Goal: Answer question/provide support

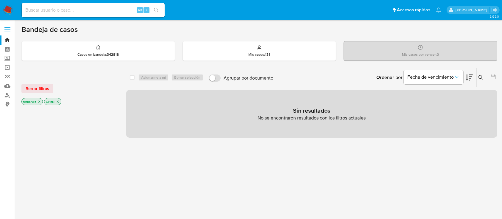
click at [6, 12] on img at bounding box center [8, 10] width 10 height 10
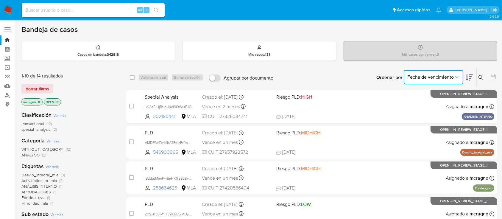
click at [446, 75] on span "Fecha de vencimiento" at bounding box center [430, 77] width 46 height 6
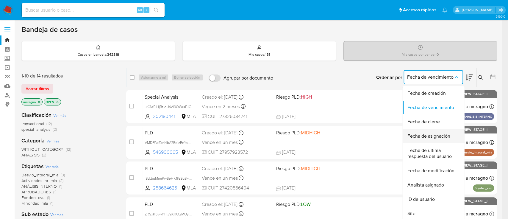
click at [433, 137] on span "Fecha de asignación" at bounding box center [428, 136] width 43 height 6
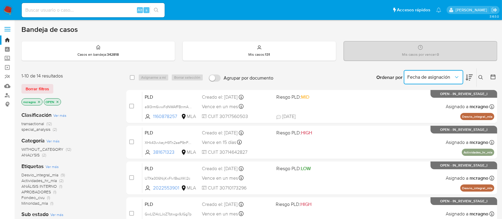
click at [437, 78] on span "Fecha de asignación" at bounding box center [430, 77] width 46 height 6
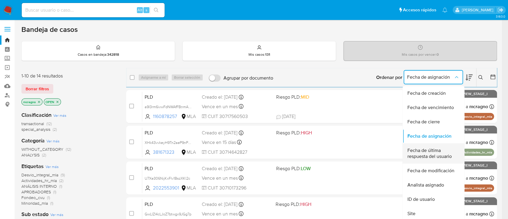
click at [446, 150] on span "Fecha de última respuesta del usuario" at bounding box center [431, 153] width 49 height 12
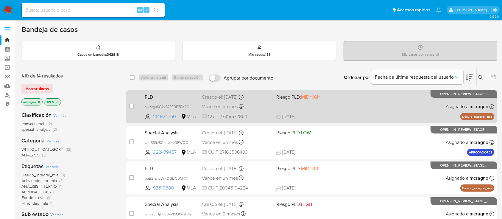
click at [355, 112] on div "PLD nwpYguKG2x87PEBB7Fe2GLl4 144924750 MLA Riesgo PLD: MIDHIGH Creado el: 12/09…" at bounding box center [318, 106] width 352 height 30
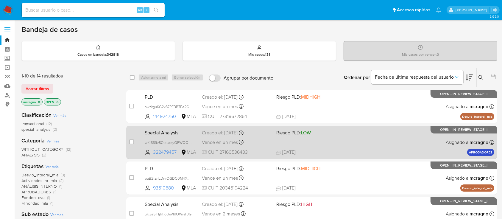
click at [377, 132] on div "Special Analysis wKl559v8CtxLaoyQFWOOprhw 322479457 MLA Riesgo PLD: LOW Creado …" at bounding box center [318, 142] width 352 height 30
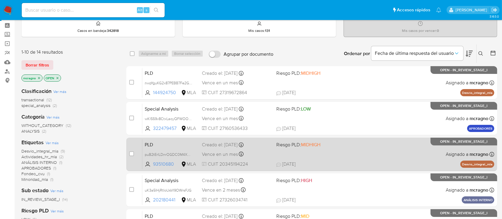
scroll to position [40, 0]
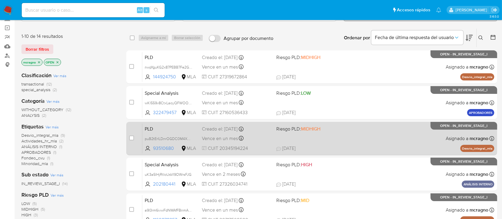
click at [362, 140] on div "PLD puB2tErILDnrOGDC0M4XXbKd 93510680 MLA Riesgo PLD: MIDHIGH Creado el: 12/09/…" at bounding box center [318, 138] width 352 height 30
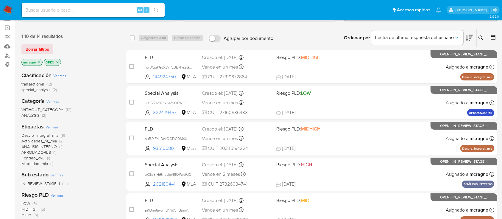
click at [58, 60] on icon "close-filter" at bounding box center [58, 62] width 4 height 4
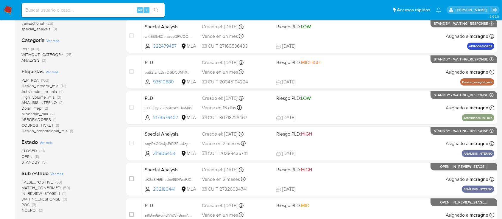
scroll to position [119, 0]
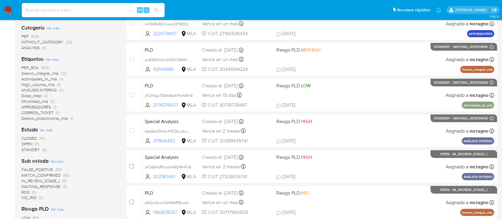
click at [35, 144] on span "(11)" at bounding box center [37, 144] width 4 height 6
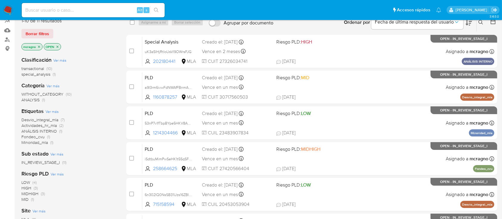
scroll to position [40, 0]
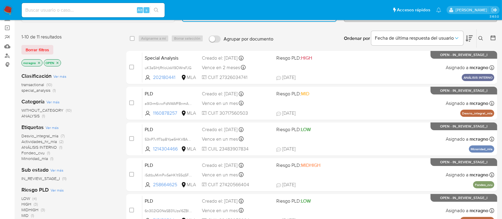
click at [59, 60] on p "OPEN" at bounding box center [52, 63] width 17 height 7
click at [59, 62] on icon "close-filter" at bounding box center [58, 63] width 4 height 4
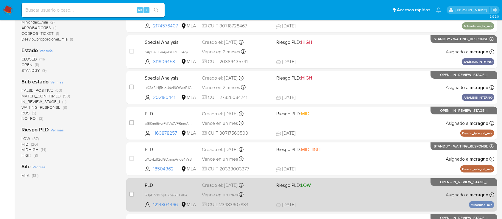
scroll to position [273, 0]
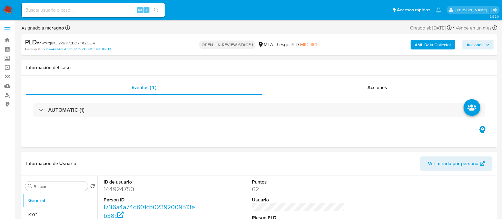
select select "10"
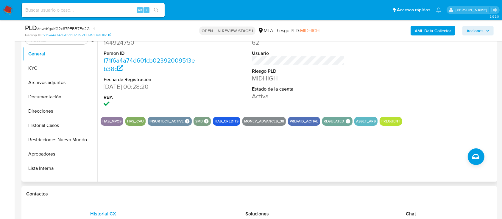
scroll to position [119, 0]
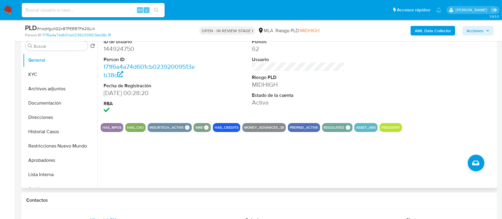
click at [127, 48] on dd "144924750" at bounding box center [150, 49] width 93 height 8
copy dd "144924750"
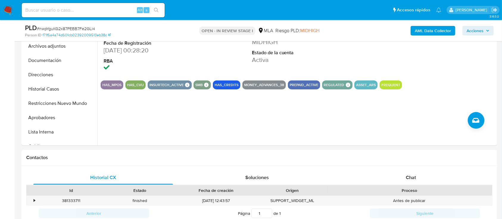
scroll to position [238, 0]
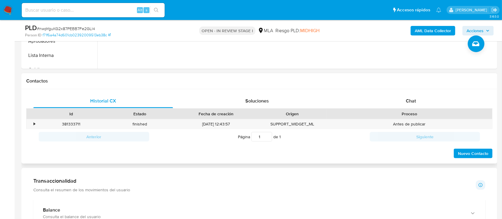
click at [414, 108] on div "Id Estado Fecha de creación Origen Proceso" at bounding box center [259, 113] width 466 height 10
click at [416, 104] on div "Chat" at bounding box center [411, 101] width 140 height 14
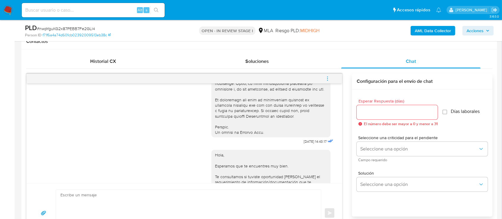
scroll to position [278, 0]
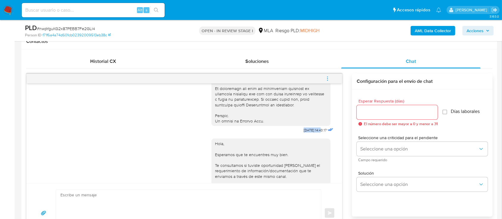
drag, startPoint x: 284, startPoint y: 142, endPoint x: 309, endPoint y: 139, distance: 24.5
copy div "17/09/2025"
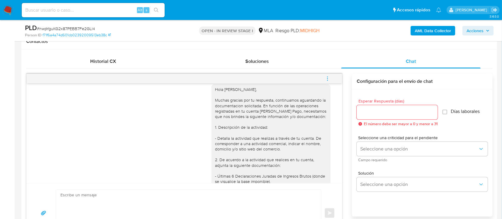
scroll to position [436, 0]
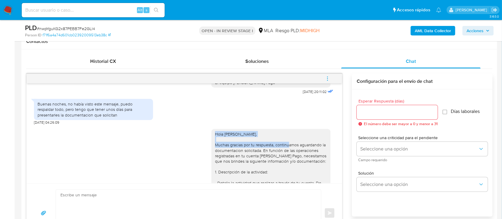
drag, startPoint x: 209, startPoint y: 149, endPoint x: 267, endPoint y: 159, distance: 59.4
copy div "Hola Patricia Adriana Duval, Muchas gracias por tu respuesta"
click at [208, 201] on textarea at bounding box center [186, 213] width 253 height 47
paste textarea "Hola Patricia Adriana Duval, Muchas gracias por tu respuesta"
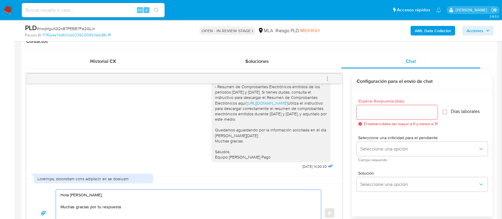
scroll to position [1756, 0]
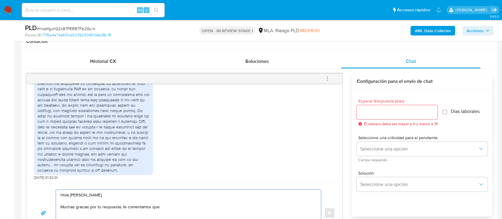
paste textarea "Esta solicitud se realiza en cumplimiento de las Resoluciones UIF 200/2024 y 78…"
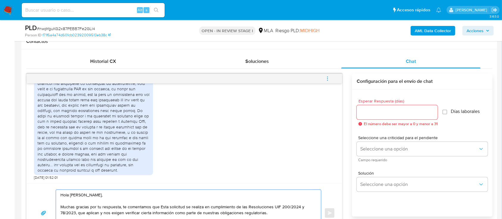
scroll to position [281, 0]
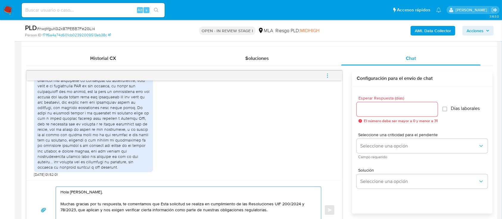
click at [162, 201] on textarea "Hola Patricia Adriana Duval, Muchas gracias por tu respuesta, te comentamos que…" at bounding box center [186, 210] width 253 height 47
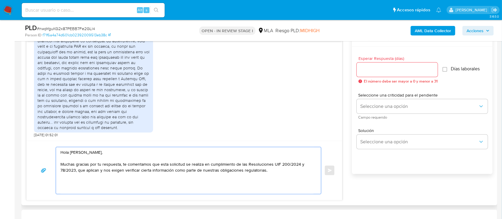
scroll to position [1796, 0]
click at [288, 173] on textarea "Hola Patricia Adriana Duval, Muchas gracias por tu respuesta, te comentamos que…" at bounding box center [186, 170] width 253 height 47
drag, startPoint x: 66, startPoint y: 187, endPoint x: 74, endPoint y: 185, distance: 8.8
click at [66, 187] on textarea "Hola Patricia Adriana Duval, Muchas gracias por tu respuesta, te comentamos que…" at bounding box center [186, 170] width 253 height 47
click at [209, 179] on textarea "Hola Patricia Adriana Duval, Muchas gracias por tu respuesta, te comentamos que…" at bounding box center [186, 170] width 253 height 47
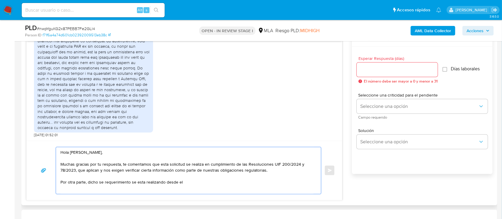
paste textarea "17/09/2025"
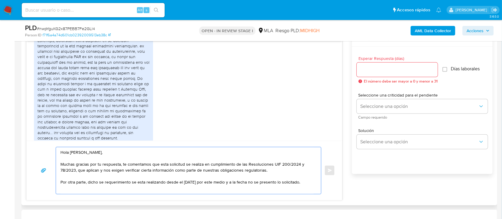
scroll to position [1716, 0]
drag, startPoint x: 215, startPoint y: 66, endPoint x: 260, endPoint y: 92, distance: 51.3
copy div "Quedamos aguardando por la información solicitada en el día de hoy. Muchas grac…"
click at [314, 185] on div "Hola Patricia Adriana Duval, Muchas gracias por tu respuesta, te comentamos que…" at bounding box center [187, 170] width 262 height 47
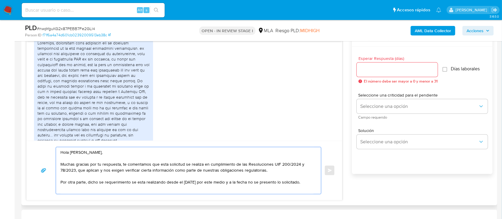
click at [313, 180] on textarea "Hola Patricia Adriana Duval, Muchas gracias por tu respuesta, te comentamos que…" at bounding box center [186, 170] width 253 height 47
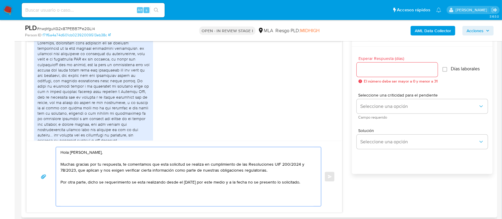
paste textarea "Quedamos aguardando por la información solicitada en el día de hoy. Muchas grac…"
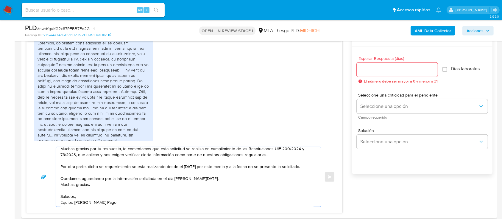
click at [208, 179] on textarea "Hola Patricia Adriana Duval, Muchas gracias por tu respuesta, te comentamos que…" at bounding box center [186, 177] width 253 height 60
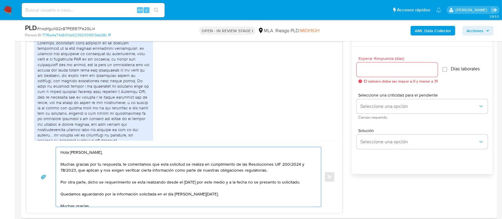
scroll to position [1756, 0]
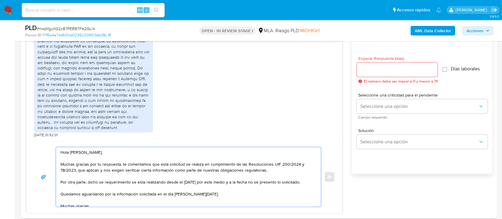
click at [110, 164] on textarea "Hola Patricia Adriana Duval, Muchas gracias por tu respuesta, te comentamos que…" at bounding box center [186, 177] width 253 height 60
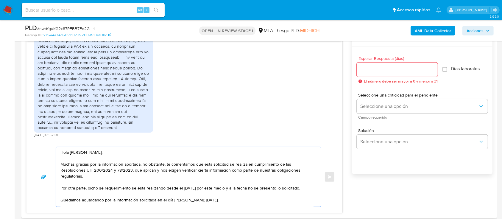
click at [278, 190] on textarea "Hola Patricia Adriana Duval, Muchas gracias por la información aportada, no obs…" at bounding box center [186, 177] width 253 height 60
type textarea "Hola Patricia Adriana Duval, Muchas gracias por la información aportada, no obs…"
click at [373, 73] on input "Esperar Respuesta (días)" at bounding box center [396, 70] width 81 height 8
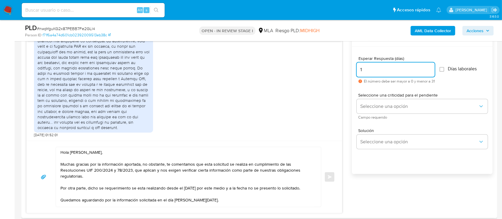
type input "1"
click at [260, 185] on textarea "Hola Patricia Adriana Duval, Muchas gracias por la información aportada, no obs…" at bounding box center [186, 177] width 253 height 60
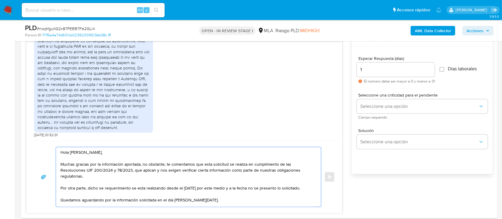
scroll to position [36, 0]
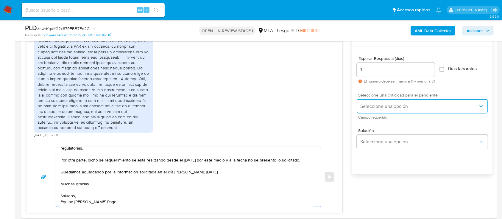
click at [372, 108] on span "Seleccione una opción" at bounding box center [419, 106] width 118 height 6
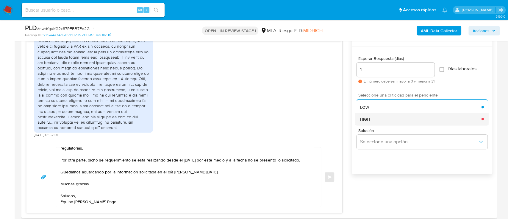
click at [370, 121] on div "HIGH" at bounding box center [420, 119] width 121 height 12
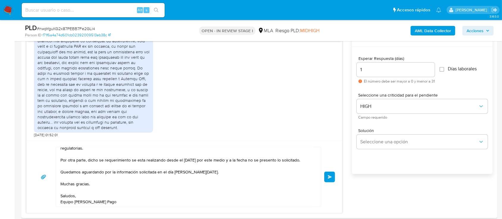
click at [334, 179] on button "Enviar" at bounding box center [329, 176] width 11 height 11
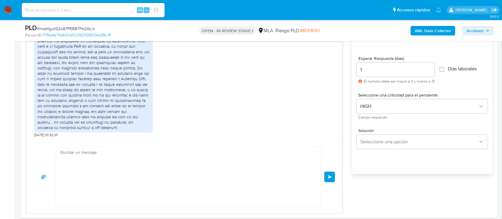
scroll to position [0, 0]
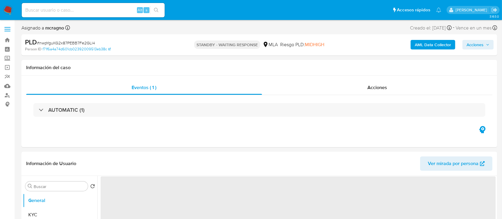
select select "10"
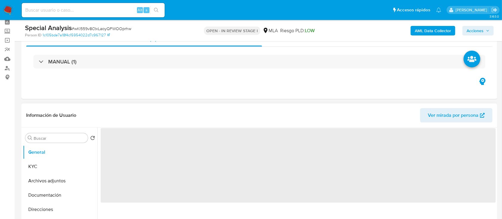
scroll to position [40, 0]
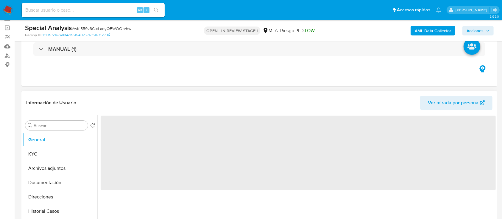
select select "10"
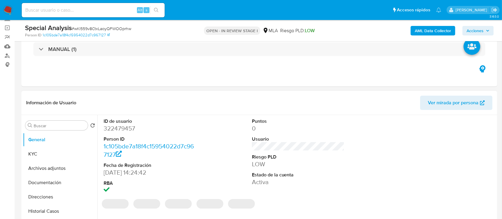
click at [123, 128] on dd "322479457" at bounding box center [150, 128] width 93 height 8
copy dd "322479457"
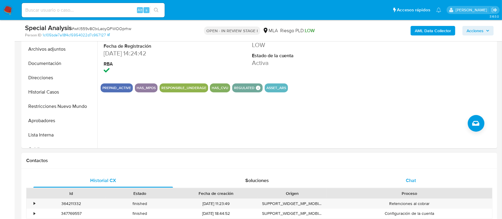
click at [432, 184] on div "Chat" at bounding box center [411, 180] width 140 height 14
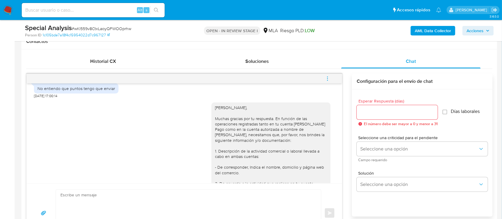
scroll to position [344, 0]
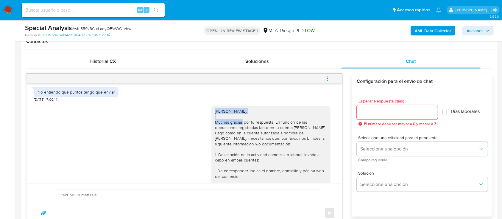
drag, startPoint x: 220, startPoint y: 110, endPoint x: 260, endPoint y: 118, distance: 40.7
copy div "Hola Graciela Beatriz Alvarez,"
click at [168, 187] on div "Enviar" at bounding box center [183, 213] width 315 height 60
click at [170, 198] on textarea at bounding box center [186, 213] width 253 height 47
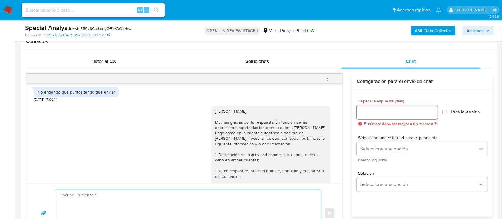
paste textarea "Hola Graciela Beatriz Alvarez,"
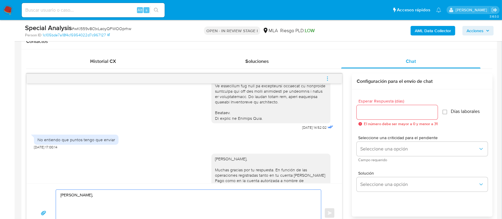
scroll to position [319, 0]
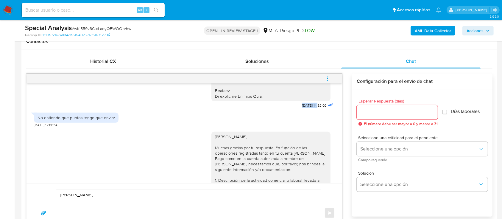
drag, startPoint x: 287, startPoint y: 103, endPoint x: 306, endPoint y: 106, distance: 19.8
copy span "17/09/2025"
click at [186, 212] on textarea "Hola Graciela Beatriz Alvarez," at bounding box center [186, 213] width 253 height 47
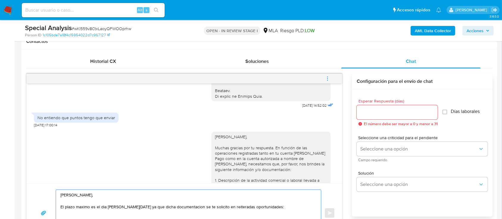
paste textarea "17/09/2025"
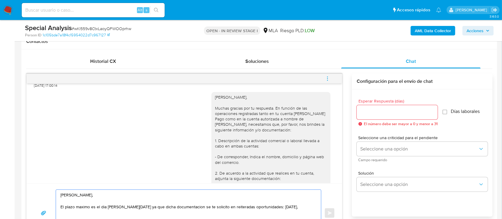
click at [102, 206] on textarea "Hola Graciela Beatriz Alvarez, El plazo maximo es el dia de hoy ya que dicha do…" at bounding box center [186, 213] width 253 height 47
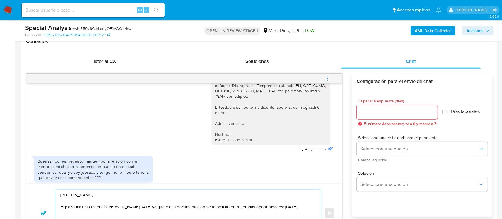
scroll to position [636, 0]
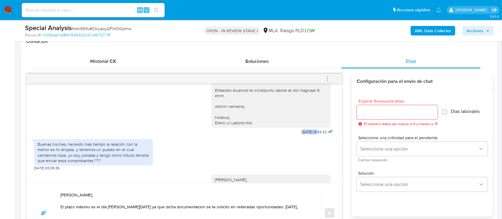
drag, startPoint x: 293, startPoint y: 136, endPoint x: 306, endPoint y: 142, distance: 14.7
copy span "30/09/2025"
click at [297, 207] on textarea "Hola Graciela Beatriz Alvarez, El plazo máximo es el día de hoy ya que dicha do…" at bounding box center [186, 213] width 253 height 47
paste textarea "30/09/2025"
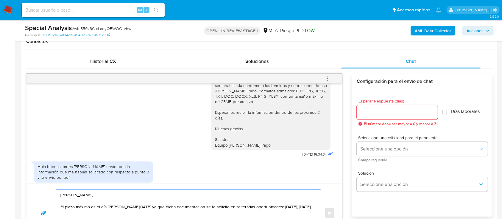
scroll to position [874, 0]
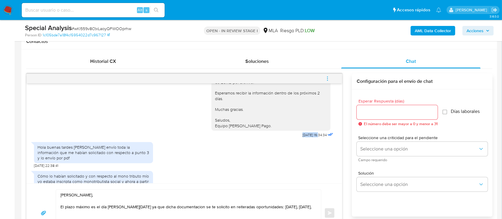
drag, startPoint x: 288, startPoint y: 150, endPoint x: 306, endPoint y: 150, distance: 17.9
click at [306, 139] on div "Hola Graciela Beatriz Alvarez, Muchas gracias por tu respuesta. Tal como te inf…" at bounding box center [272, 35] width 123 height 207
copy span "09/10/2025"
click at [314, 204] on div "Hola Graciela Beatriz Alvarez, El plazo máximo es el día de hoy ya que dicha do…" at bounding box center [187, 213] width 262 height 47
click at [308, 205] on textarea "Hola Graciela Beatriz Alvarez, El plazo máximo es el día de hoy ya que dicha do…" at bounding box center [186, 213] width 253 height 47
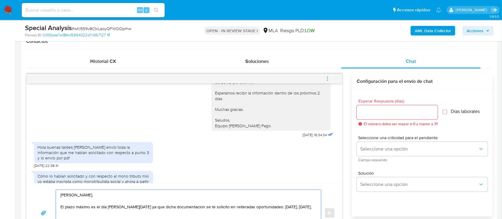
paste textarea "09/10/2025"
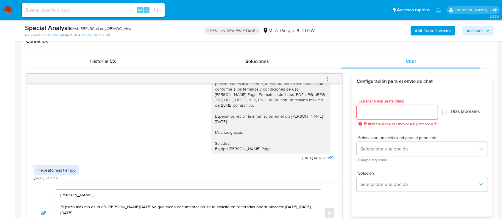
scroll to position [1084, 0]
drag, startPoint x: 289, startPoint y: 157, endPoint x: 307, endPoint y: 156, distance: 17.6
click at [307, 156] on div "Hola Graciela Beatriz Alvarez, Muchas gracias por la información aportada, no o…" at bounding box center [272, 94] width 123 height 136
copy span "14/10/2025"
click at [168, 214] on textarea "Hola Graciela Beatriz Alvarez, El plazo máximo es el día de hoy ya que dicha do…" at bounding box center [186, 213] width 253 height 47
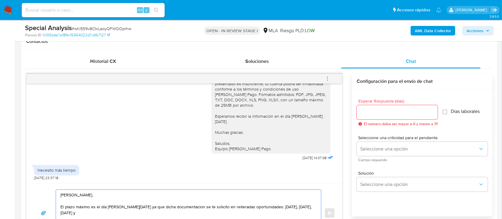
paste textarea "14/10/2025"
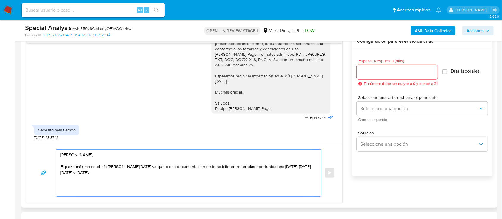
scroll to position [366, 0]
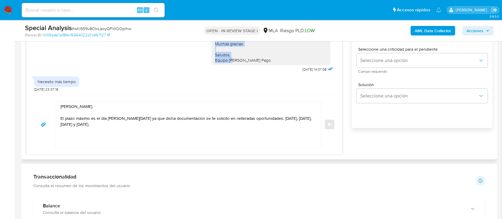
drag, startPoint x: 258, startPoint y: 61, endPoint x: 207, endPoint y: 47, distance: 52.3
click at [215, 46] on div "Hola Graciela Beatriz Alvarez, Muchas gracias por la información aportada, no o…" at bounding box center [271, 3] width 112 height 119
copy div "Muchas gracias. Saludos, Equipo de Mercado Pago."
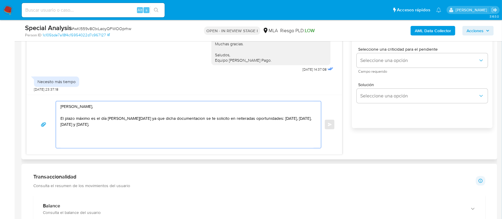
click at [96, 139] on textarea "Hola Graciela Beatriz Alvarez, El plazo máximo es el día de hoy ya que dicha do…" at bounding box center [186, 124] width 253 height 47
paste textarea "Muchas gracias. Saludos, Equipo de Mercado Pago."
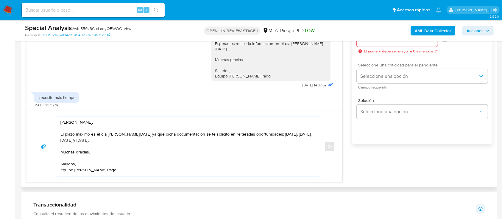
scroll to position [326, 0]
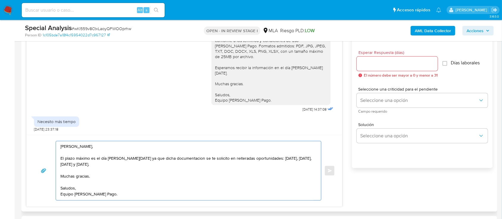
type textarea "Hola Graciela Beatriz Alvarez, El plazo máximo es el día de hoy ya que dicha do…"
click at [405, 64] on input "Esperar Respuesta (días)" at bounding box center [396, 64] width 81 height 8
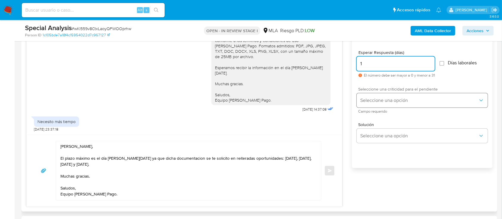
type input "1"
click at [389, 100] on span "Seleccione una opción" at bounding box center [419, 100] width 118 height 6
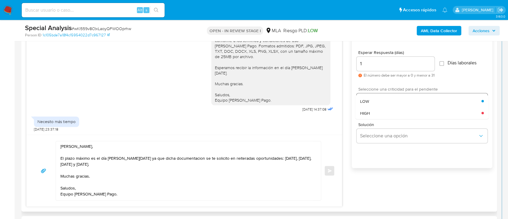
click at [388, 105] on div "LOW" at bounding box center [420, 101] width 121 height 12
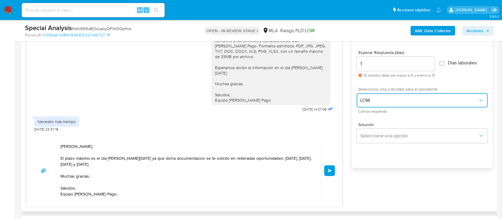
drag, startPoint x: 388, startPoint y: 100, endPoint x: 387, endPoint y: 106, distance: 6.3
click at [388, 101] on span "LOW" at bounding box center [419, 100] width 118 height 6
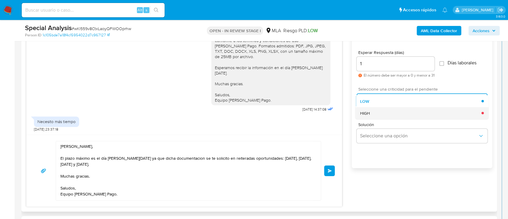
click at [380, 113] on div "HIGH" at bounding box center [420, 113] width 121 height 12
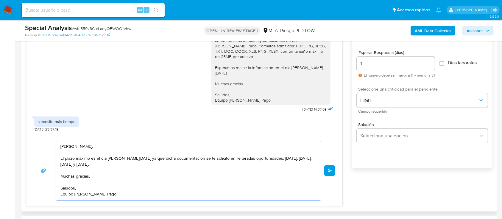
click at [179, 184] on textarea "Hola Graciela Beatriz Alvarez, El plazo máximo es el día de hoy ya que dicha do…" at bounding box center [186, 170] width 253 height 59
click at [333, 170] on button "Enviar" at bounding box center [329, 170] width 11 height 11
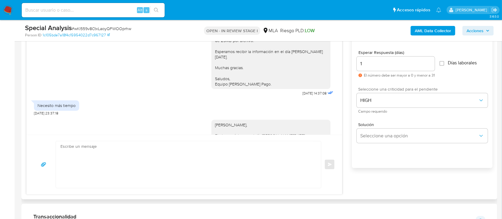
scroll to position [1155, 0]
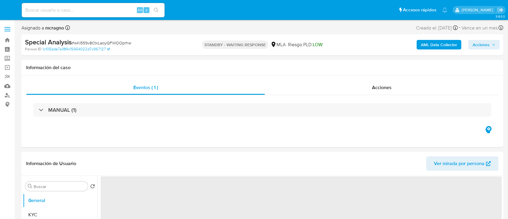
select select "10"
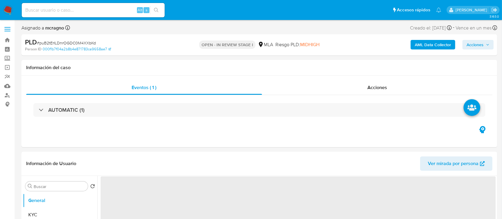
select select "10"
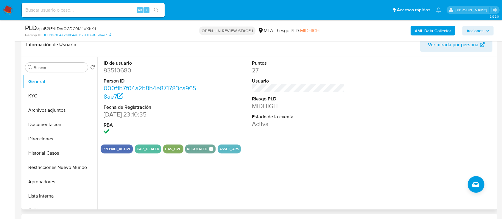
scroll to position [159, 0]
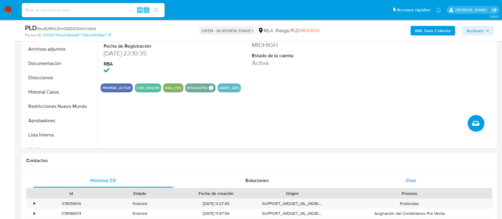
click at [418, 183] on div "Chat" at bounding box center [411, 180] width 140 height 14
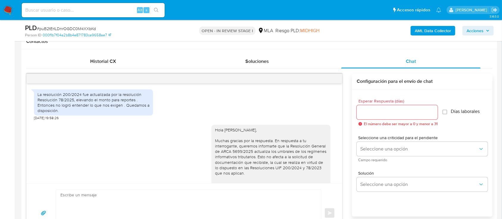
scroll to position [1159, 0]
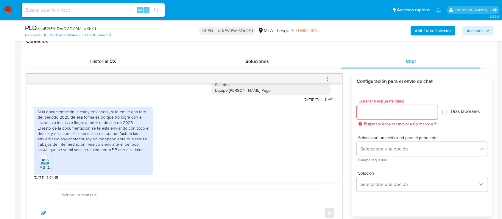
drag, startPoint x: 45, startPoint y: 165, endPoint x: 57, endPoint y: 164, distance: 12.8
click at [44, 165] on li "JPEG JPEG IMG_2756.jpeg" at bounding box center [44, 161] width 15 height 18
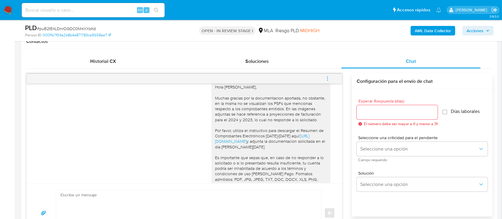
scroll to position [802, 0]
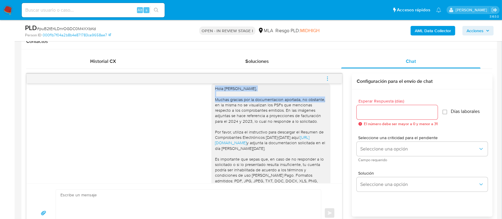
drag, startPoint x: 218, startPoint y: 111, endPoint x: 301, endPoint y: 119, distance: 83.1
click at [301, 119] on div "Hola [PERSON_NAME], Muchas gracias por la documentacion aportada, no obstante, …" at bounding box center [271, 151] width 112 height 130
click at [260, 115] on div "Hola Leandro Ariel Cosentino, Muchas gracias por la documentacion aportada, no …" at bounding box center [271, 151] width 112 height 130
drag, startPoint x: 209, startPoint y: 108, endPoint x: 244, endPoint y: 118, distance: 36.3
click at [244, 118] on div "Hola Leandro Ariel Cosentino, Muchas gracias por la documentacion aportada, no …" at bounding box center [271, 151] width 112 height 130
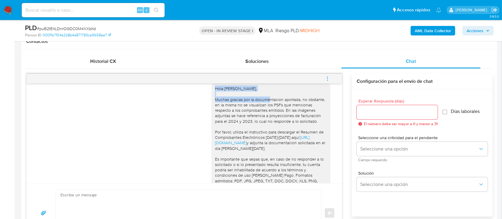
copy div "Hola Leandro Ariel Cosentino, Muchas gracias por"
click at [142, 199] on textarea at bounding box center [186, 213] width 253 height 47
paste textarea "Hola Leandro Ariel Cosentino, Muchas gracias por"
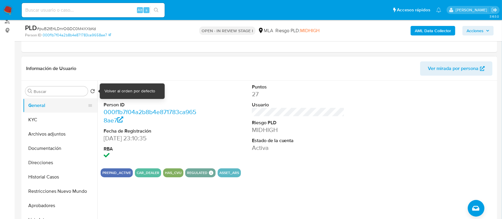
scroll to position [40, 0]
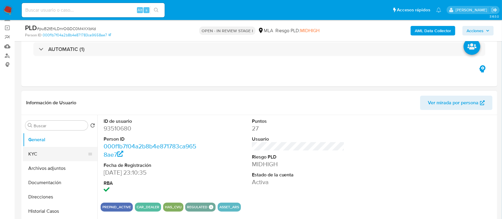
click at [37, 155] on button "KYC" at bounding box center [58, 154] width 70 height 14
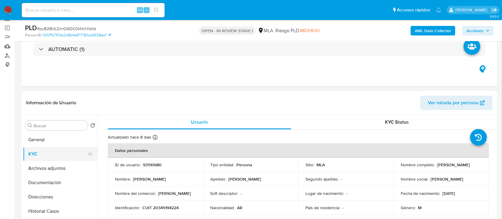
click at [61, 148] on button "KYC" at bounding box center [58, 154] width 70 height 14
click at [58, 140] on button "General" at bounding box center [58, 139] width 70 height 14
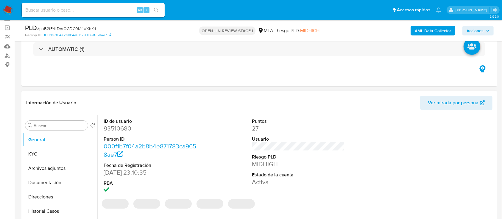
click at [121, 129] on dd "93510680" at bounding box center [150, 128] width 93 height 8
copy dd "93510680"
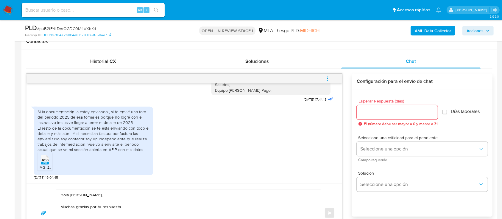
scroll to position [1159, 0]
click at [176, 211] on textarea "Hola Leandro Ariel Cosentino, Muchas gracias por tu respuesta." at bounding box center [186, 213] width 253 height 47
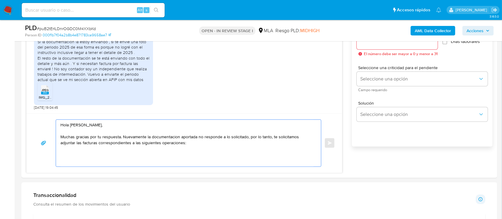
scroll to position [366, 0]
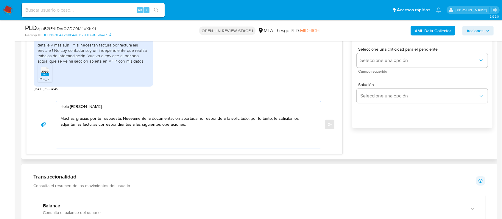
paste textarea "- Emiliano Leonel Benavidez (CUIL 20378718024, Empleado de Asociación Amigos De…"
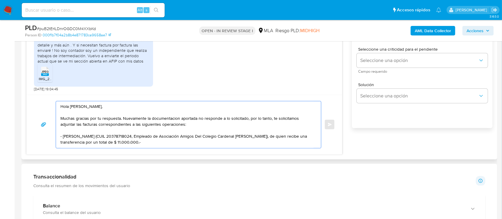
drag, startPoint x: 148, startPoint y: 137, endPoint x: 83, endPoint y: 142, distance: 65.3
click at [83, 142] on textarea "Hola Leandro Ariel Cosentino, Muchas gracias por tu respuesta. Nuevamente la do…" at bounding box center [186, 124] width 253 height 47
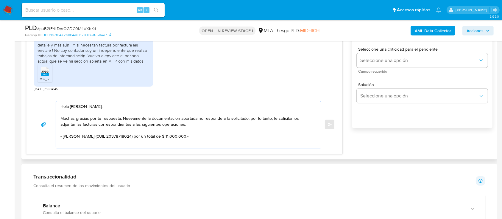
click at [236, 135] on textarea "Hola Leandro Ariel Cosentino, Muchas gracias por tu respuesta. Nuevamente la do…" at bounding box center [186, 124] width 253 height 47
paste textarea "- Mario Daniel Ayala (CUIT 20251316822, Servicios prestados por profesionales y…"
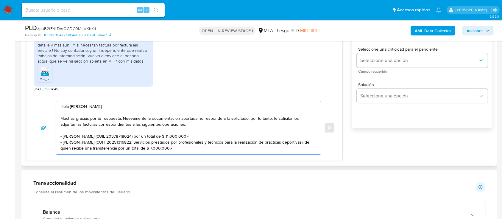
drag, startPoint x: 133, startPoint y: 142, endPoint x: 116, endPoint y: 148, distance: 18.2
click at [116, 148] on textarea "Hola Leandro Ariel Cosentino, Muchas gracias por tu respuesta. Nuevamente la do…" at bounding box center [186, 127] width 253 height 53
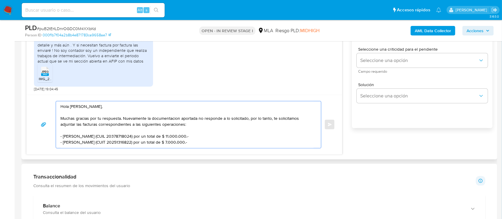
click at [247, 143] on textarea "Hola Leandro Ariel Cosentino, Muchas gracias por tu respuesta. Nuevamente la do…" at bounding box center [186, 124] width 253 height 47
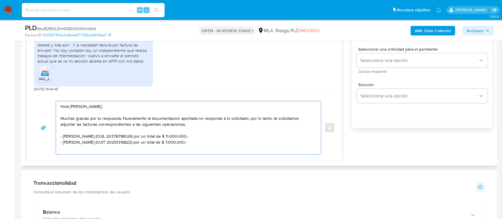
paste textarea "- José Antonio Direnna Urristi (CUIT 20926924274, Servicios de preparación de c…"
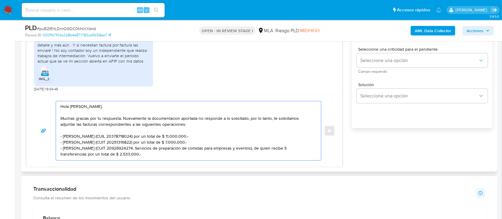
drag, startPoint x: 153, startPoint y: 149, endPoint x: 87, endPoint y: 155, distance: 66.6
click at [87, 155] on textarea "Hola Leandro Ariel Cosentino, Muchas gracias por tu respuesta. Nuevamente la do…" at bounding box center [186, 130] width 253 height 59
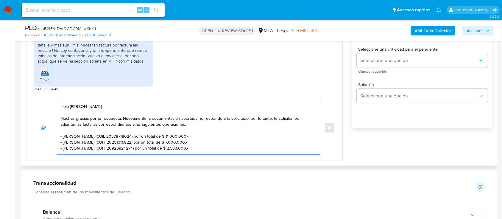
click at [261, 151] on textarea "Hola Leandro Ariel Cosentino, Muchas gracias por tu respuesta. Nuevamente la do…" at bounding box center [186, 127] width 253 height 53
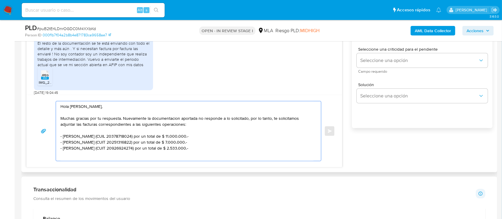
scroll to position [1079, 0]
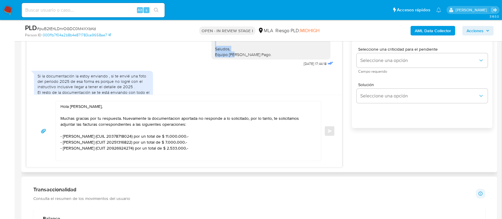
drag, startPoint x: 210, startPoint y: 53, endPoint x: 269, endPoint y: 80, distance: 65.2
copy div "Aguardamos lo solicitado en el día de hoy. Muchas gracias. Saludos, Equipo de M…"
click at [248, 149] on textarea "Hola Leandro Ariel Cosentino, Muchas gracias por tu respuesta. Nuevamente la do…" at bounding box center [186, 131] width 253 height 60
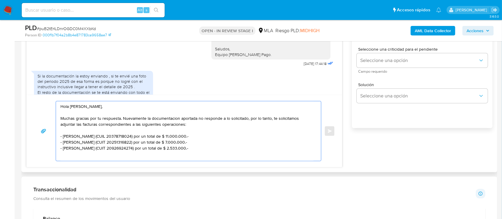
paste textarea "Aguardamos lo solicitado en el día de hoy. Muchas gracias. Saludos, Equipo de M…"
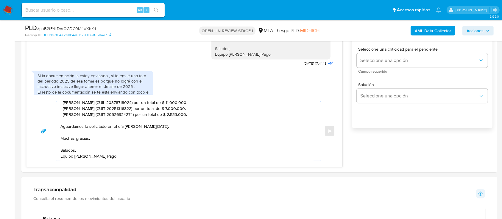
scroll to position [326, 0]
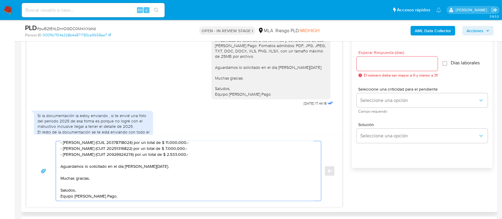
type textarea "Hola Leandro Ariel Cosentino, Muchas gracias por tu respuesta. Nuevamente la do…"
drag, startPoint x: 402, startPoint y: 63, endPoint x: 401, endPoint y: 106, distance: 42.6
click at [402, 63] on input "Esperar Respuesta (días)" at bounding box center [396, 64] width 81 height 8
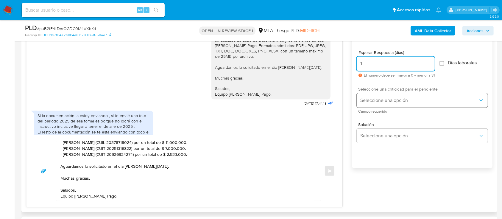
type input "1"
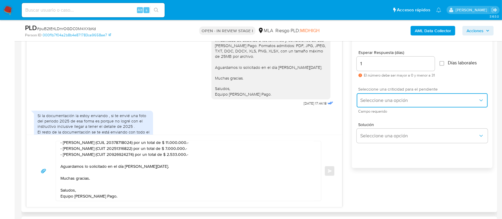
click at [401, 101] on span "Seleccione una opción" at bounding box center [419, 100] width 118 height 6
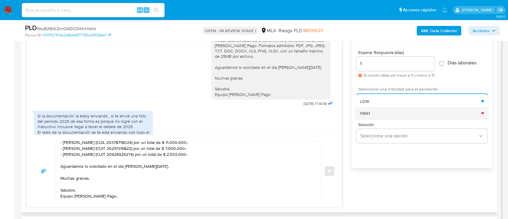
click at [392, 117] on div "HIGH" at bounding box center [420, 113] width 121 height 12
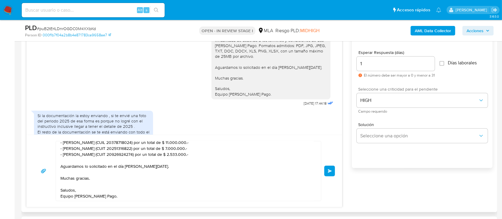
click at [335, 170] on button "Enviar" at bounding box center [329, 170] width 11 height 11
click at [331, 169] on span "Enviar" at bounding box center [330, 171] width 4 height 4
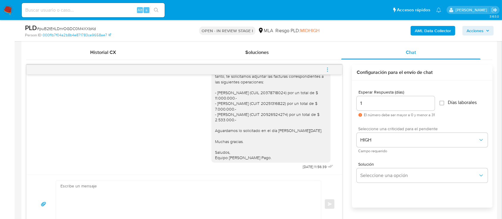
scroll to position [1245, 0]
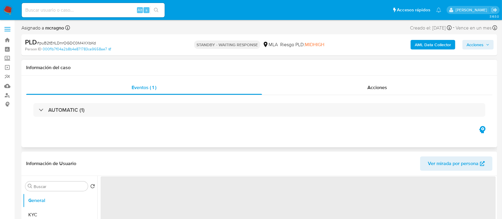
select select "10"
